Goal: Task Accomplishment & Management: Use online tool/utility

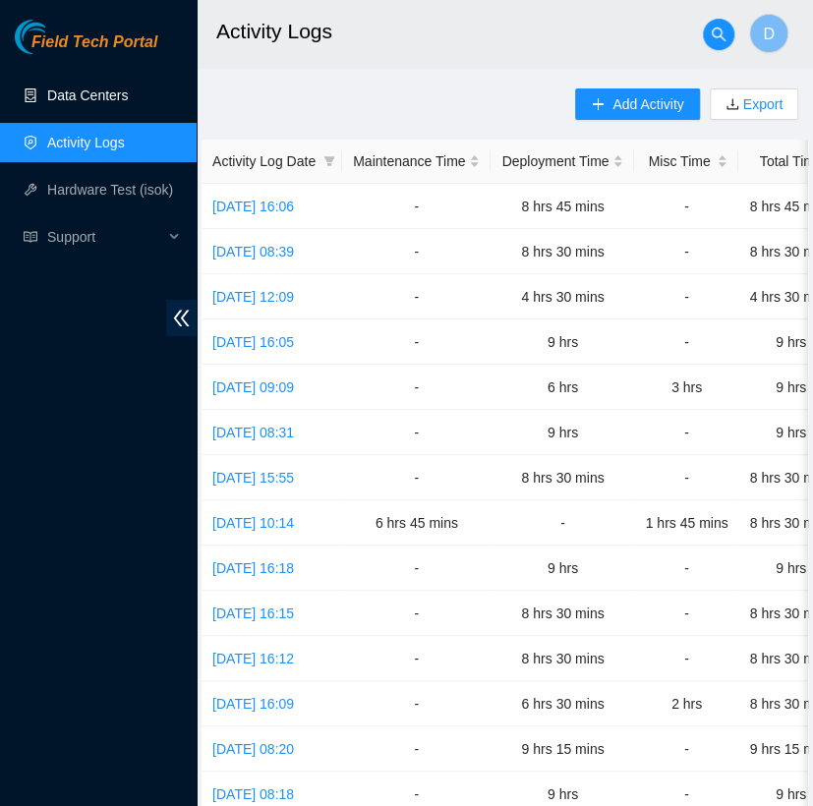
click at [118, 102] on link "Data Centers" at bounding box center [87, 96] width 81 height 16
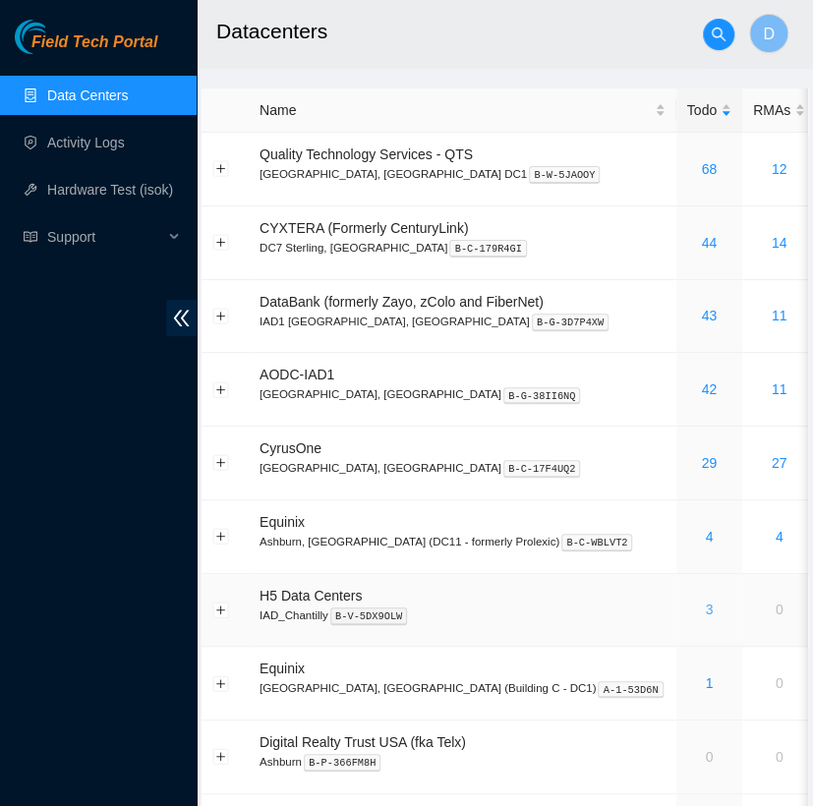
click at [705, 604] on link "3" at bounding box center [709, 610] width 8 height 16
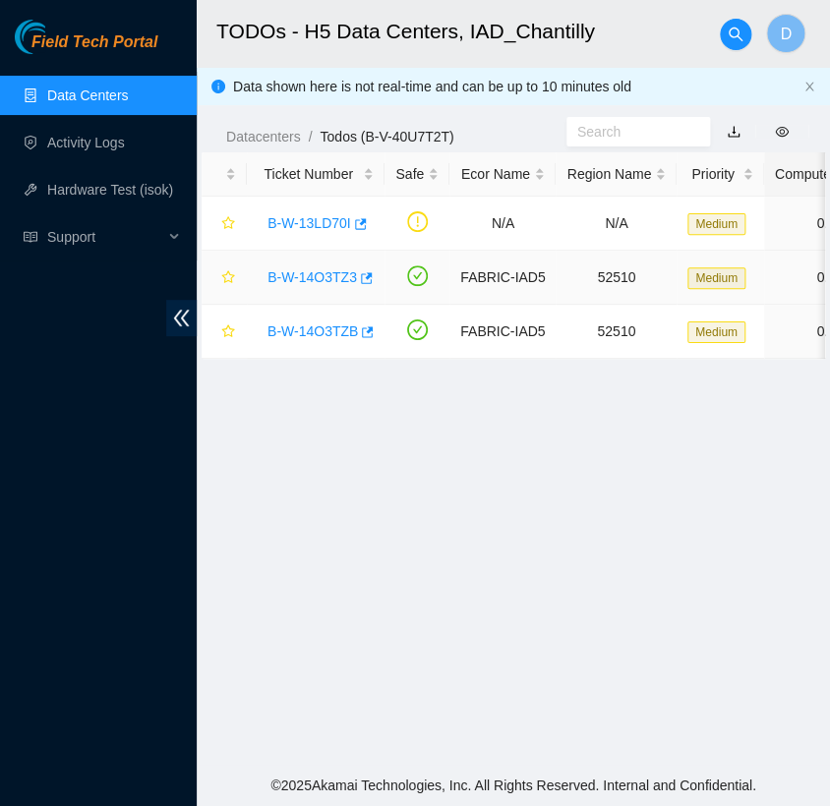
click at [323, 280] on link "B-W-14O3TZ3" at bounding box center [312, 277] width 89 height 16
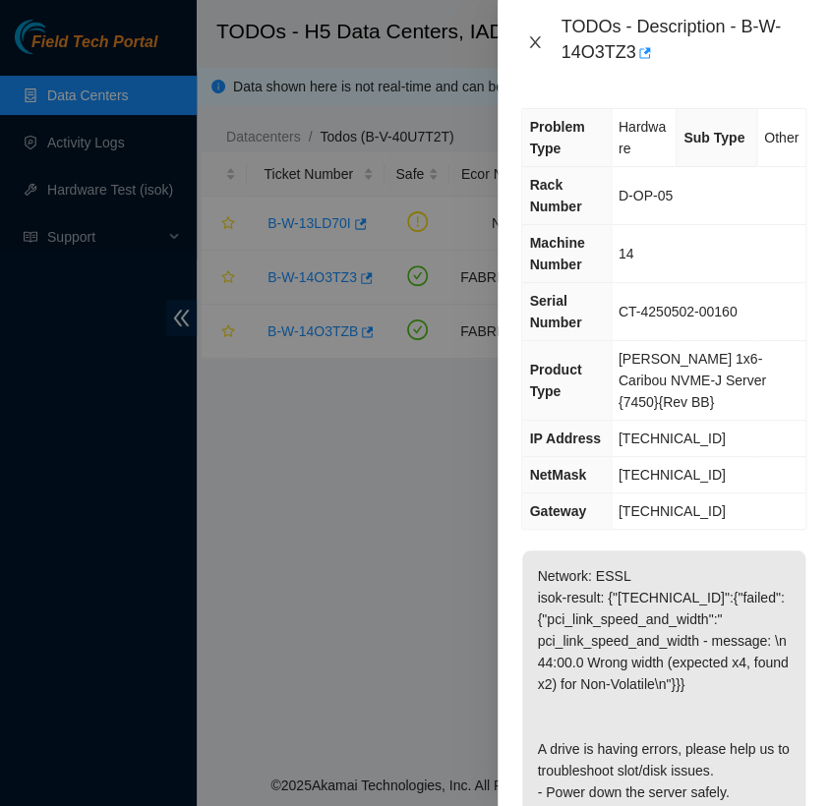
click at [545, 41] on button "Close" at bounding box center [535, 42] width 28 height 19
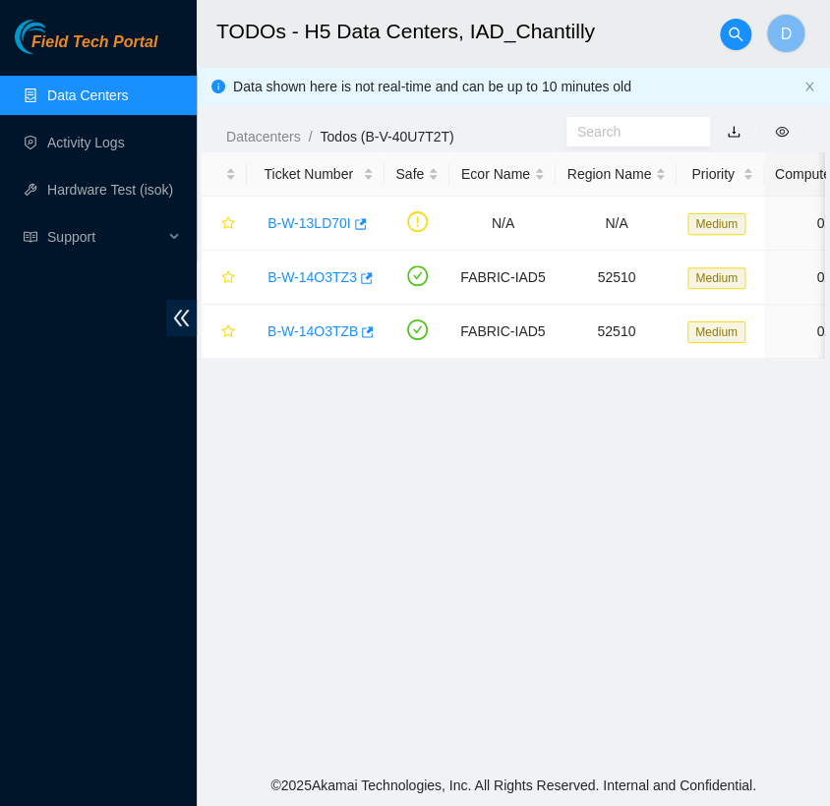
click at [89, 95] on link "Data Centers" at bounding box center [87, 96] width 81 height 16
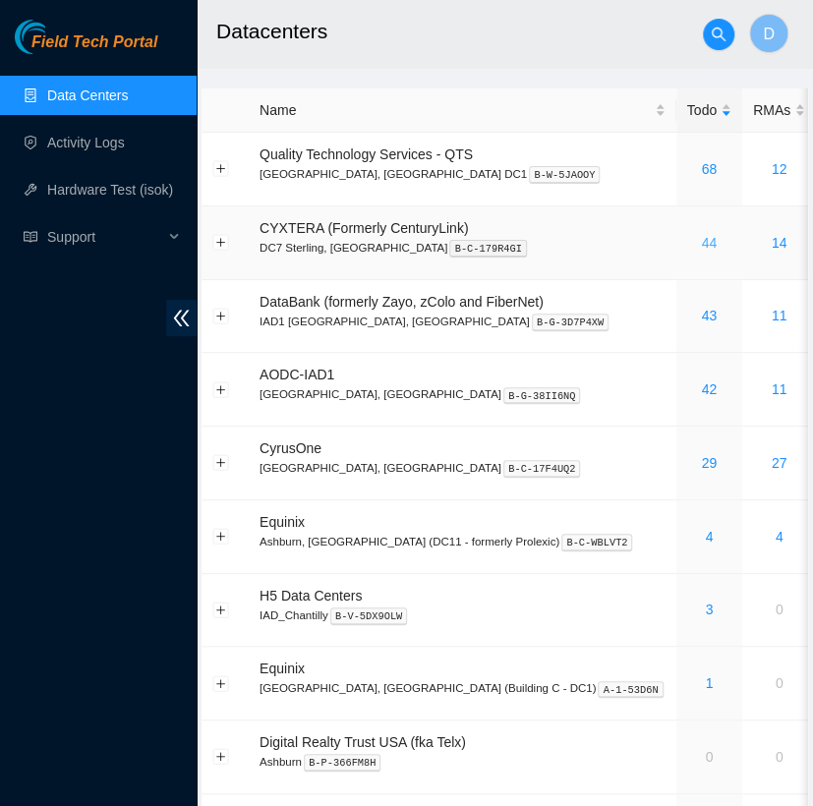
click at [701, 239] on link "44" at bounding box center [709, 243] width 16 height 16
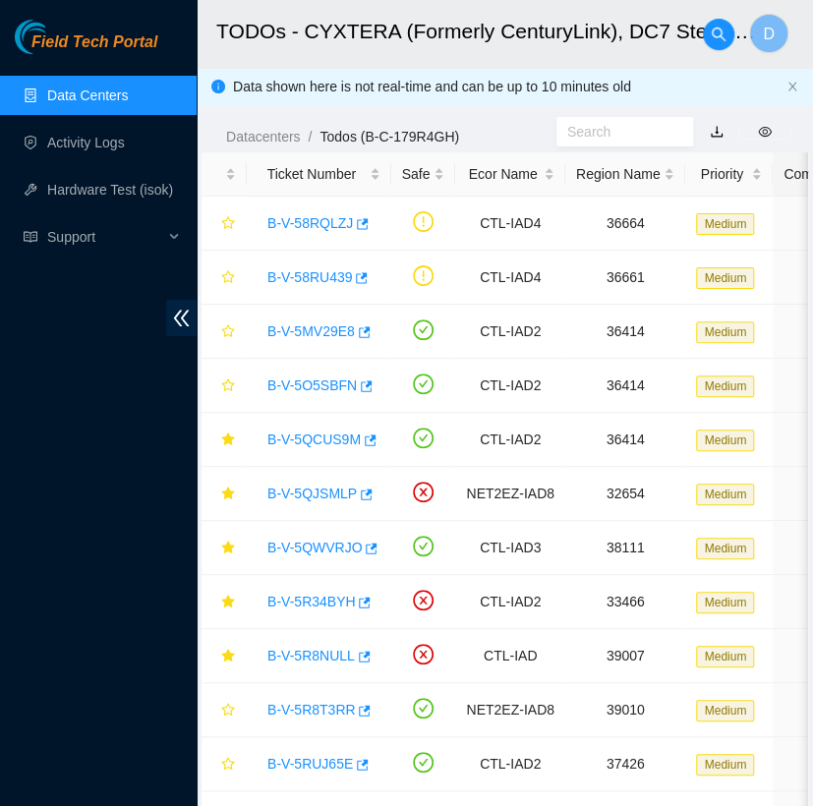
click at [128, 91] on link "Data Centers" at bounding box center [87, 96] width 81 height 16
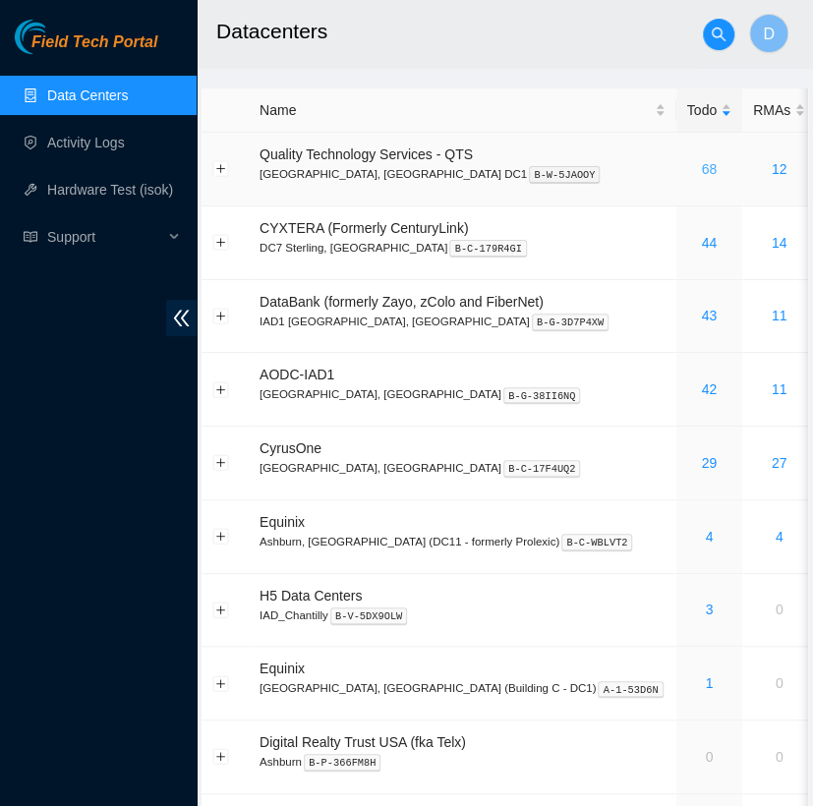
click at [701, 161] on link "68" at bounding box center [709, 169] width 16 height 16
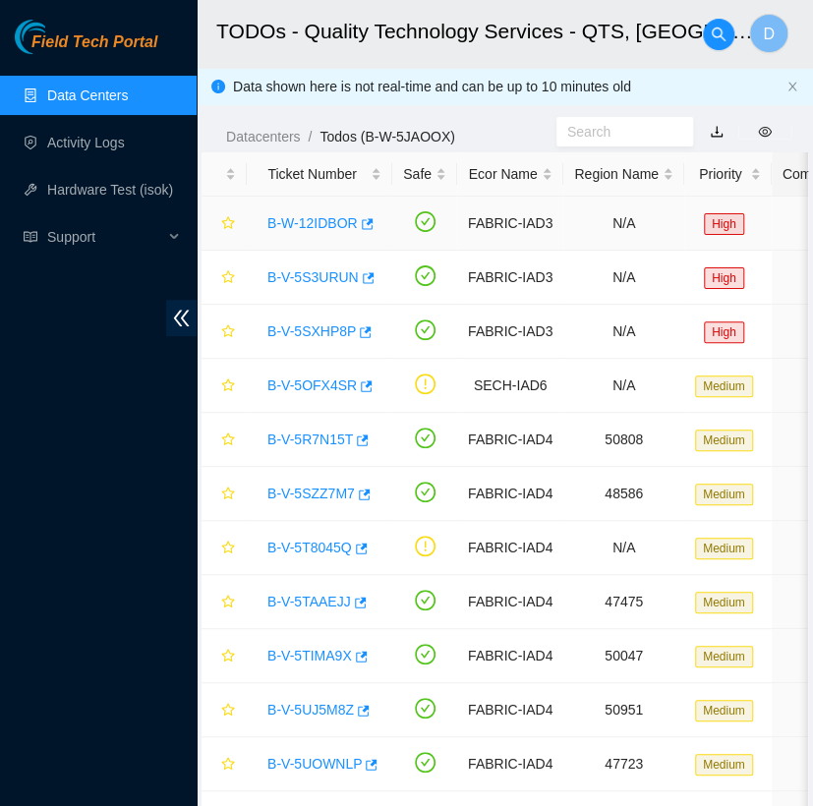
click at [329, 220] on link "B-W-12IDBOR" at bounding box center [313, 223] width 90 height 16
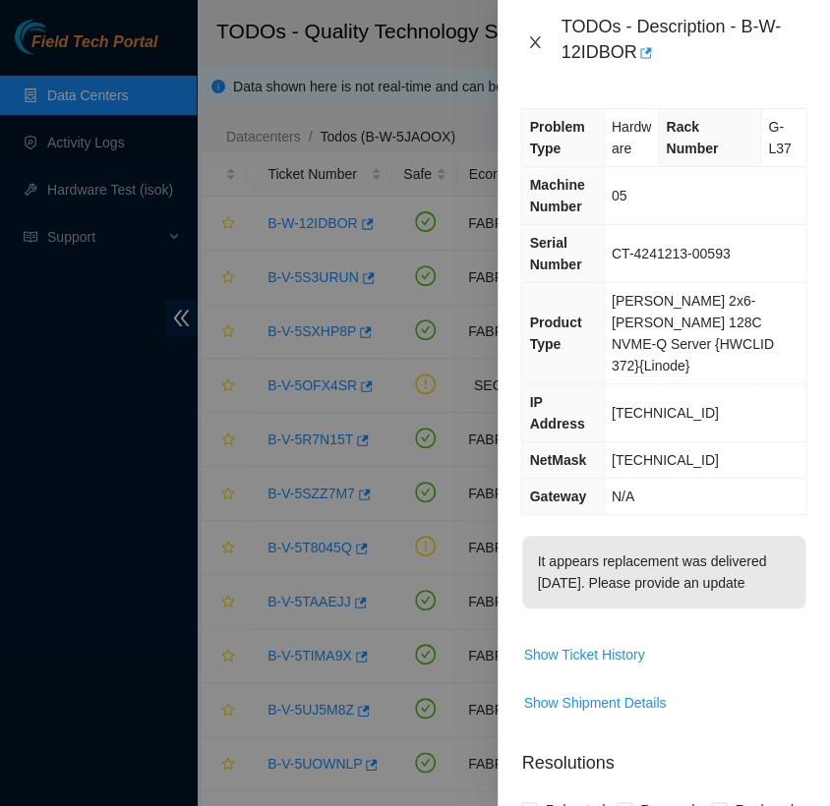
click at [530, 39] on icon "close" at bounding box center [535, 42] width 16 height 16
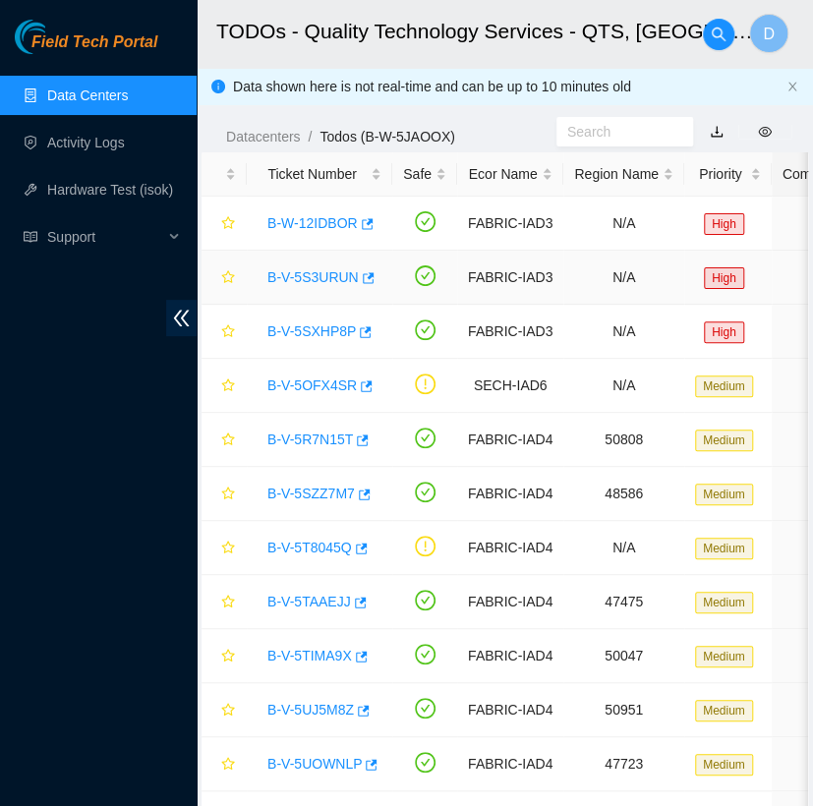
click at [306, 281] on link "B-V-5S3URUN" at bounding box center [313, 277] width 91 height 16
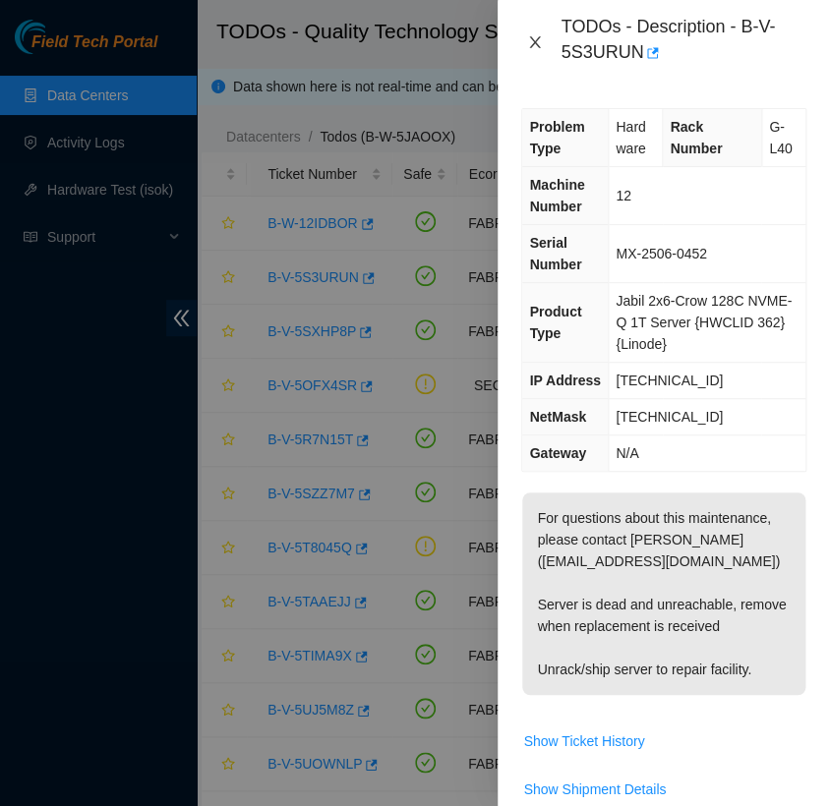
click at [531, 33] on button "Close" at bounding box center [535, 42] width 28 height 19
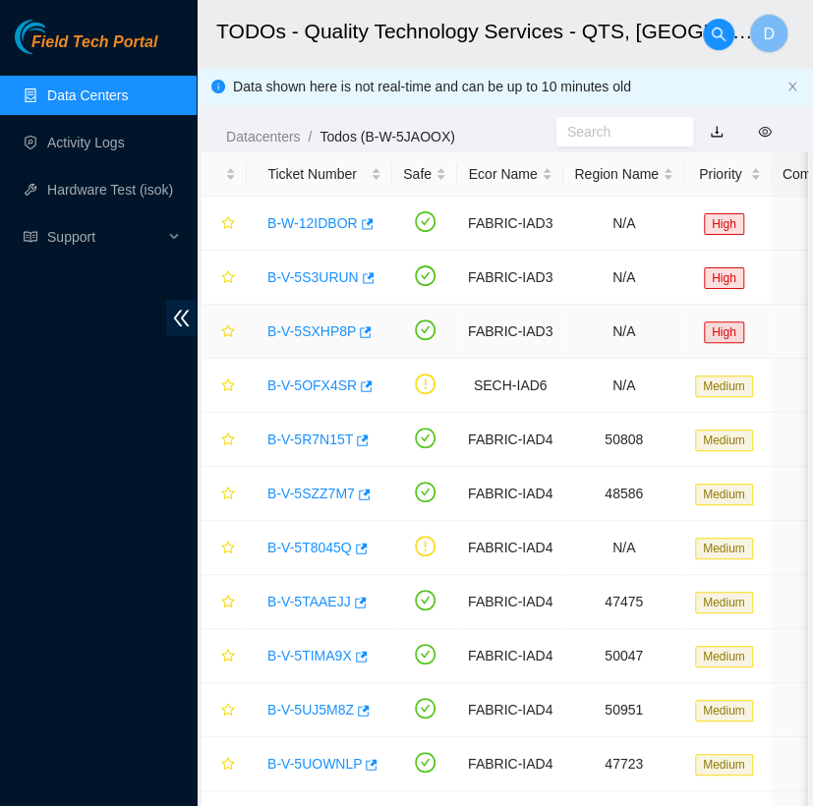
click at [297, 324] on link "B-V-5SXHP8P" at bounding box center [312, 332] width 89 height 16
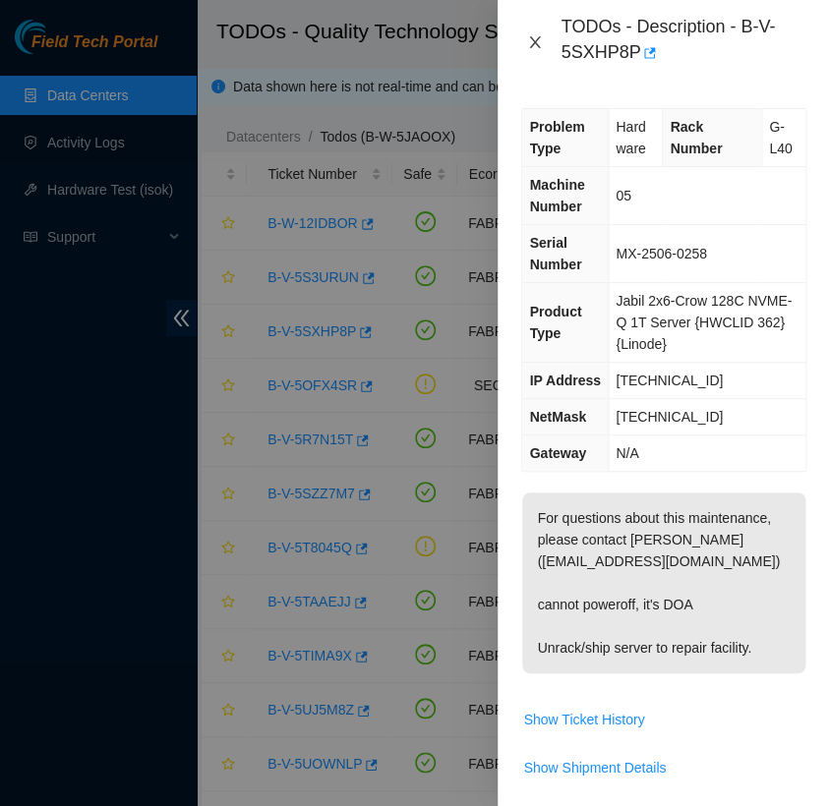
click at [536, 39] on icon "close" at bounding box center [535, 42] width 11 height 12
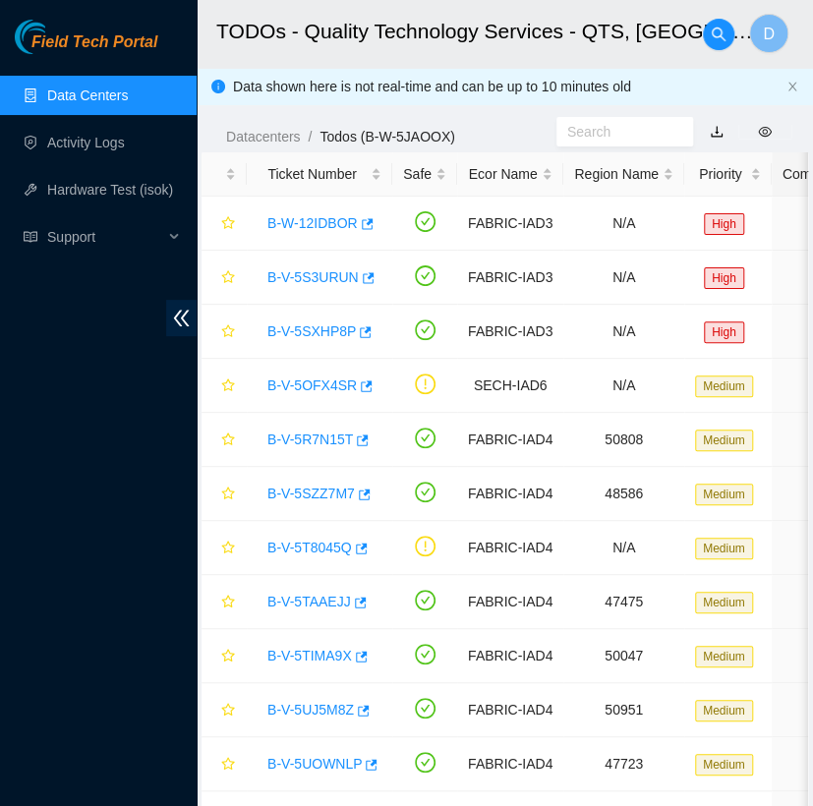
click at [128, 96] on link "Data Centers" at bounding box center [87, 96] width 81 height 16
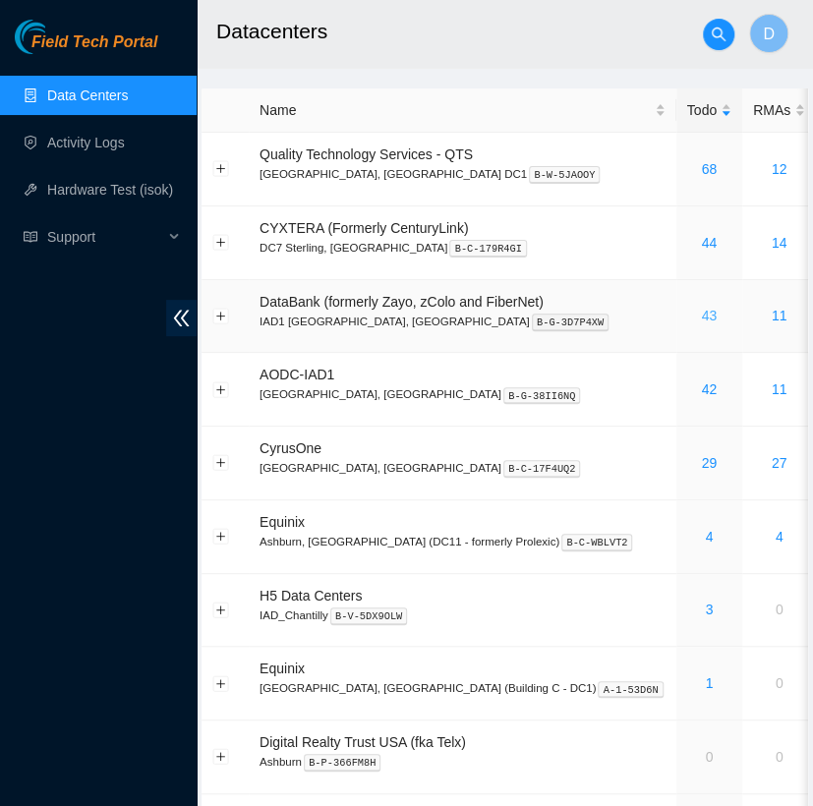
click at [701, 322] on link "43" at bounding box center [709, 316] width 16 height 16
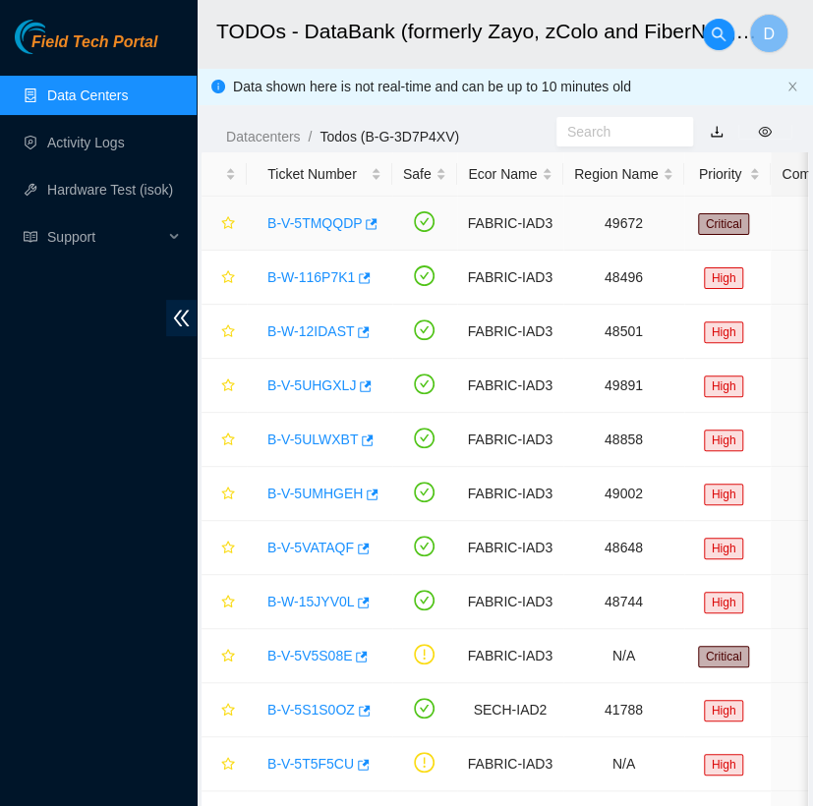
click at [327, 218] on link "B-V-5TMQQDP" at bounding box center [315, 223] width 94 height 16
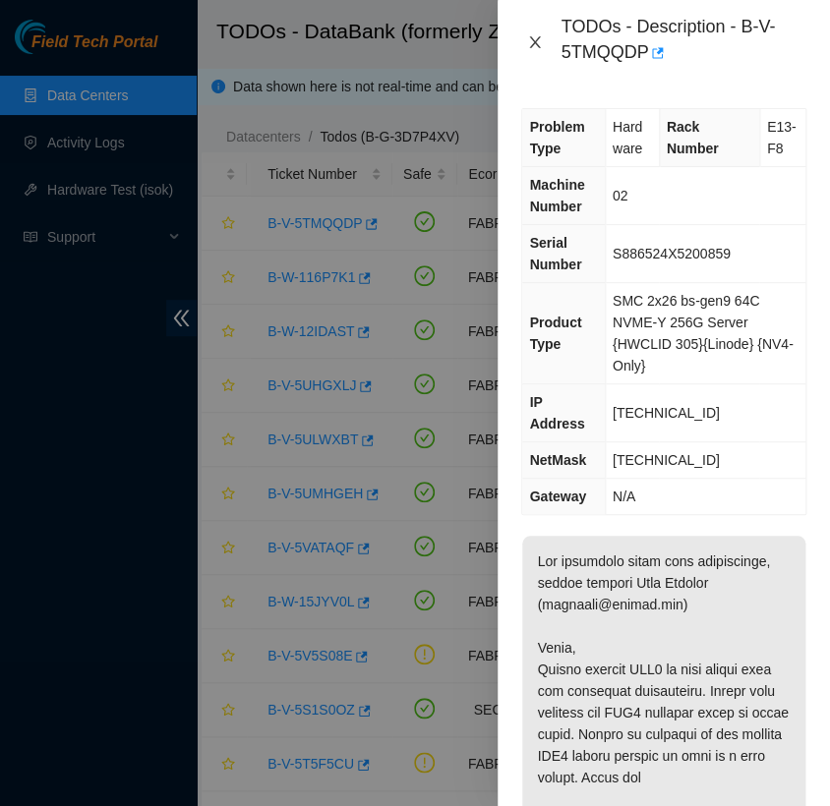
click at [533, 43] on icon "close" at bounding box center [535, 42] width 11 height 12
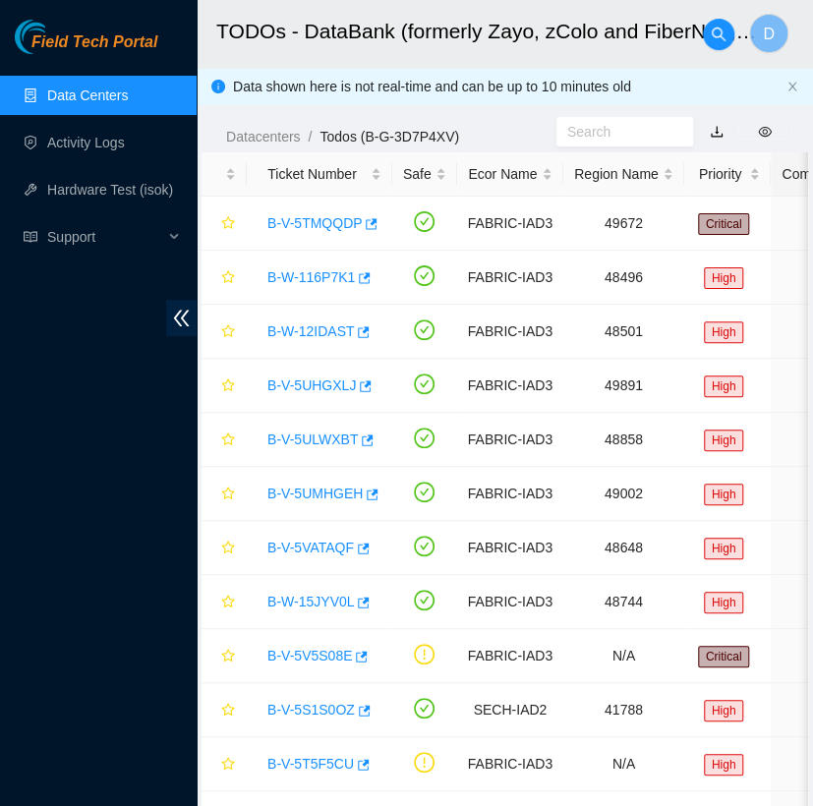
click at [128, 89] on link "Data Centers" at bounding box center [87, 96] width 81 height 16
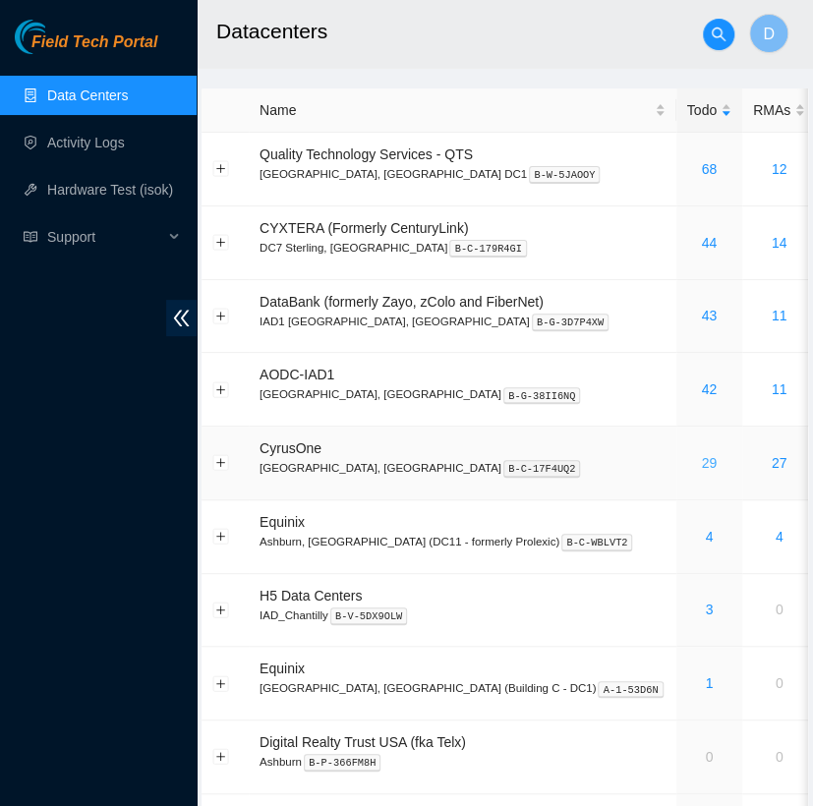
click at [701, 466] on link "29" at bounding box center [709, 463] width 16 height 16
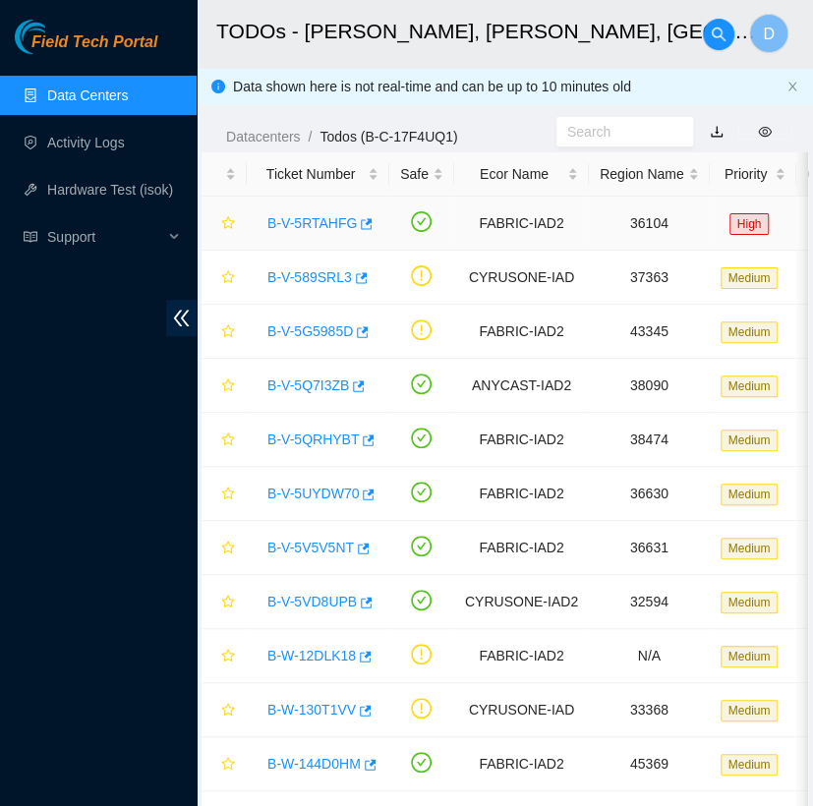
click at [306, 220] on link "B-V-5RTAHFG" at bounding box center [312, 223] width 89 height 16
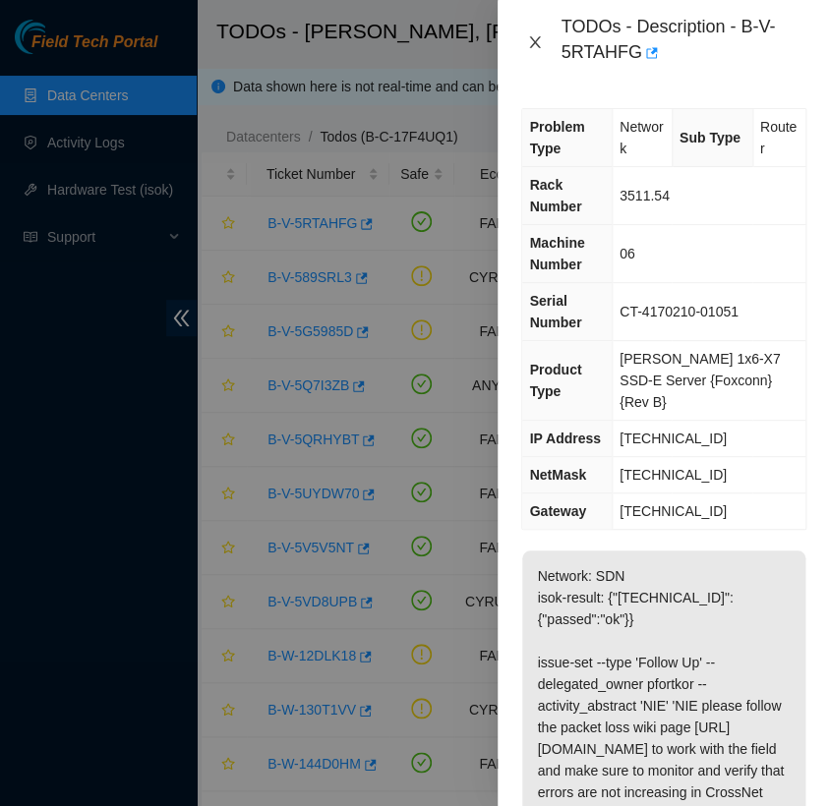
click at [533, 47] on icon "close" at bounding box center [535, 42] width 16 height 16
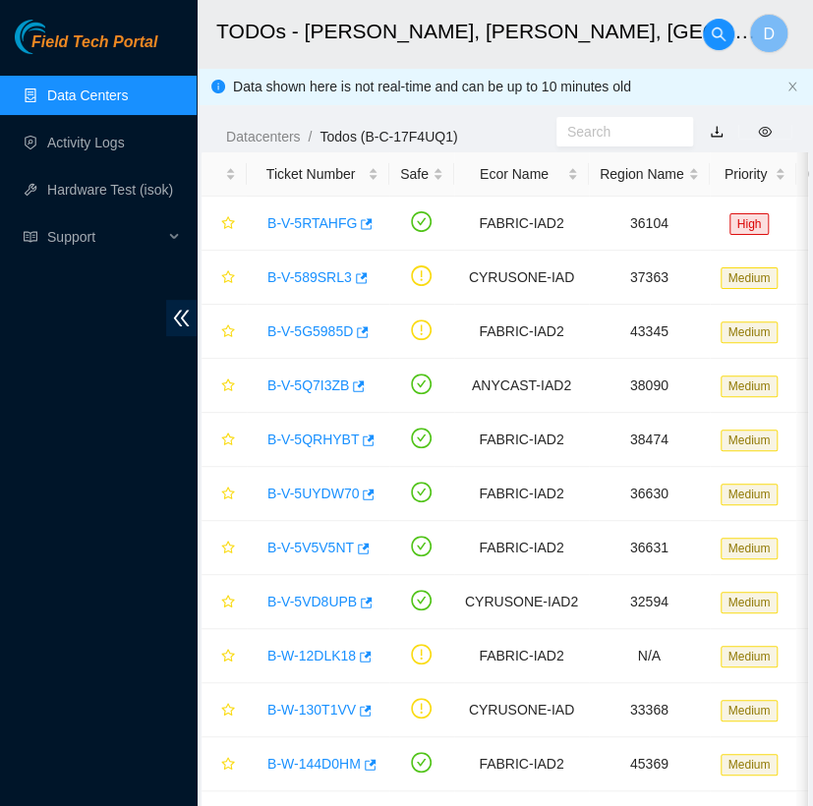
click at [128, 88] on link "Data Centers" at bounding box center [87, 96] width 81 height 16
